Goal: Find contact information: Find contact information

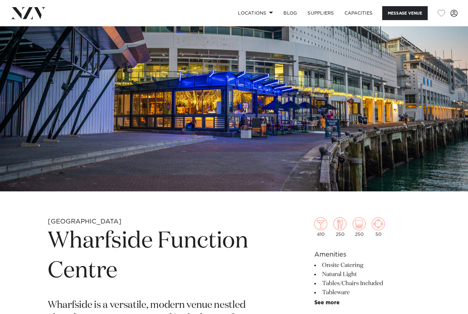
scroll to position [118, 0]
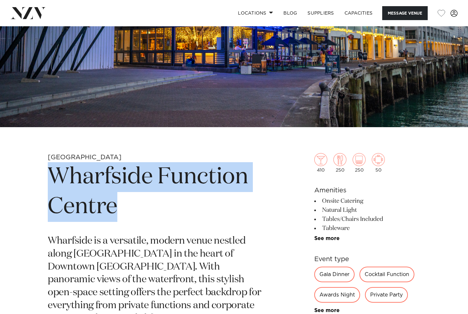
drag, startPoint x: 131, startPoint y: 210, endPoint x: 36, endPoint y: 175, distance: 101.4
click at [36, 175] on div "Auckland Wharfside Function Centre Wharfside is a versatile, modern venue nestl…" at bounding box center [233, 313] width 457 height 320
copy h1 "Wharfside Function Centre"
click at [34, 10] on img at bounding box center [27, 13] width 35 height 12
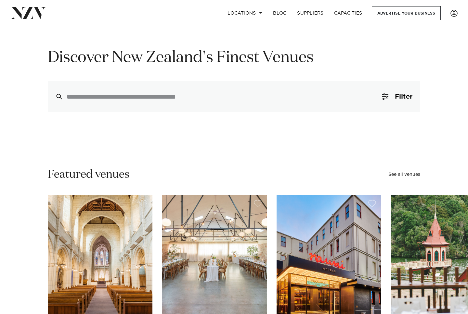
scroll to position [179, 0]
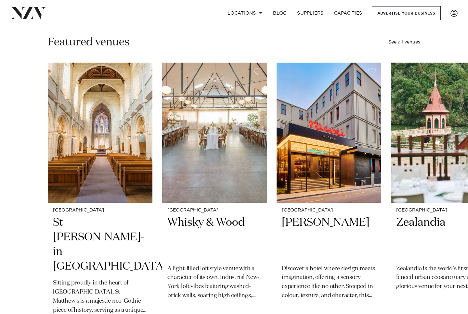
click at [250, 40] on div "Featured venues See all venues" at bounding box center [234, 42] width 372 height 15
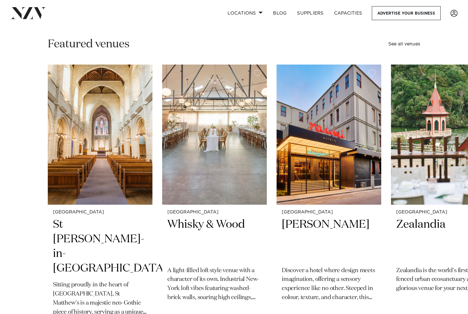
scroll to position [191, 0]
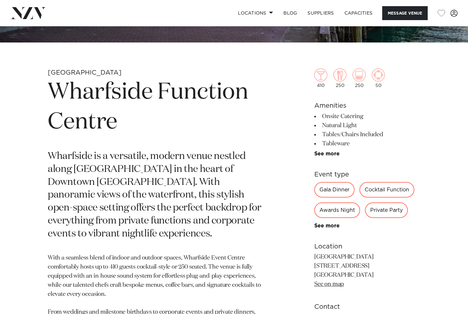
click at [303, 160] on div "Auckland Wharfside Function Centre Wharfside is a versatile, modern venue nestl…" at bounding box center [233, 229] width 457 height 320
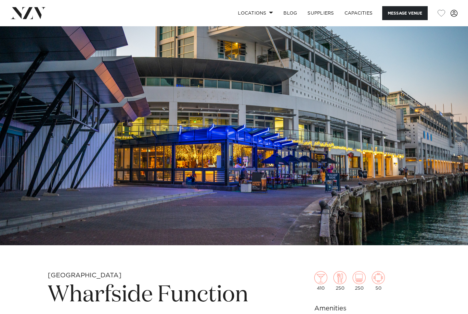
click at [30, 8] on img at bounding box center [27, 13] width 35 height 12
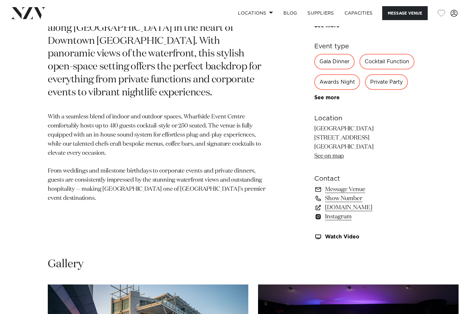
scroll to position [349, 0]
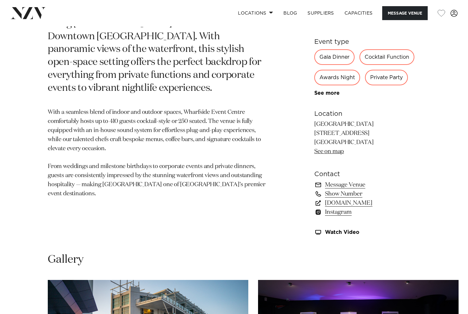
drag, startPoint x: 371, startPoint y: 143, endPoint x: 315, endPoint y: 135, distance: 56.8
click at [315, 135] on p "[GEOGRAPHIC_DATA] [STREET_ADDRESS] [GEOGRAPHIC_DATA] 1010 See on map" at bounding box center [367, 138] width 106 height 36
copy p "[STREET_ADDRESS]"
drag, startPoint x: 426, startPoint y: 204, endPoint x: 324, endPoint y: 204, distance: 102.0
click at [324, 205] on div "[GEOGRAPHIC_DATA] Wharfside Function Centre [GEOGRAPHIC_DATA] is a versatile, m…" at bounding box center [233, 83] width 457 height 320
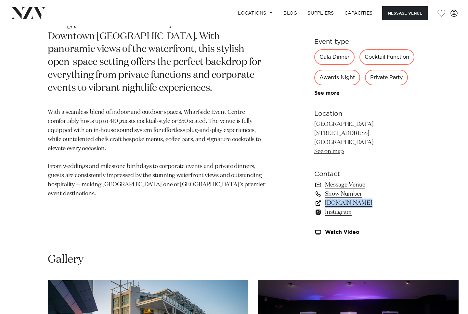
copy section "[DOMAIN_NAME]"
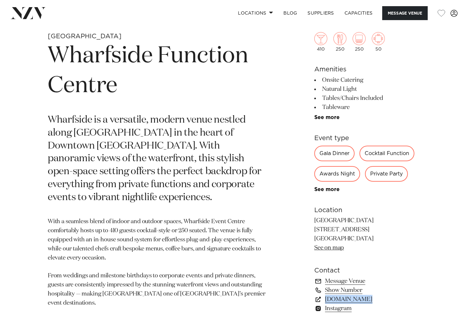
scroll to position [300, 0]
